Goal: Navigation & Orientation: Find specific page/section

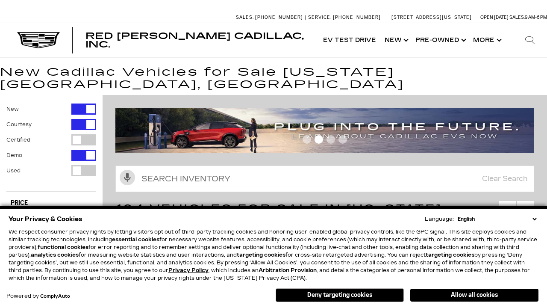
scroll to position [473, 0]
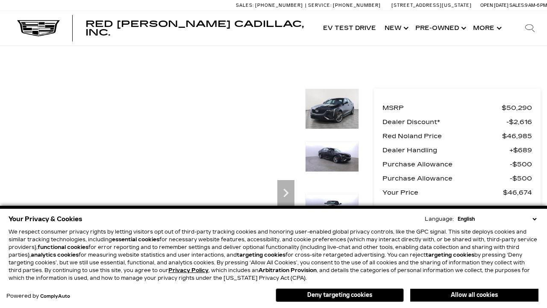
scroll to position [419, 0]
